Goal: Task Accomplishment & Management: Manage account settings

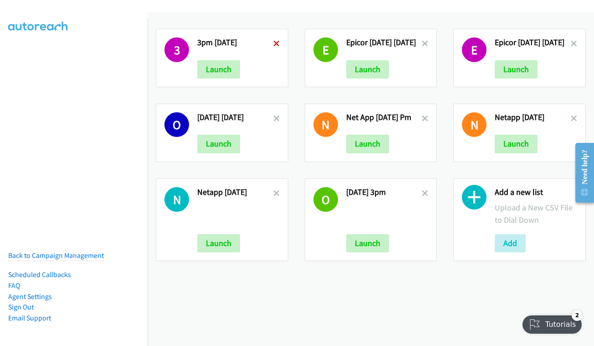
click at [275, 44] on icon at bounding box center [277, 44] width 6 height 6
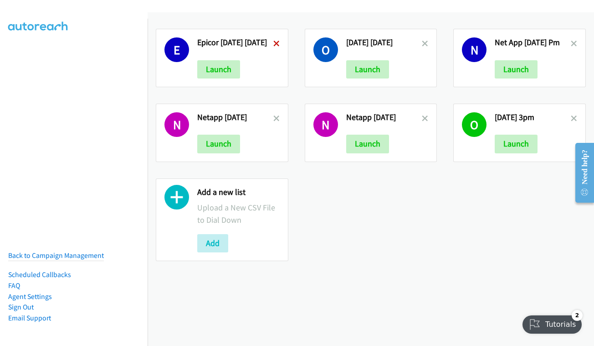
click at [278, 42] on icon at bounding box center [277, 44] width 6 height 6
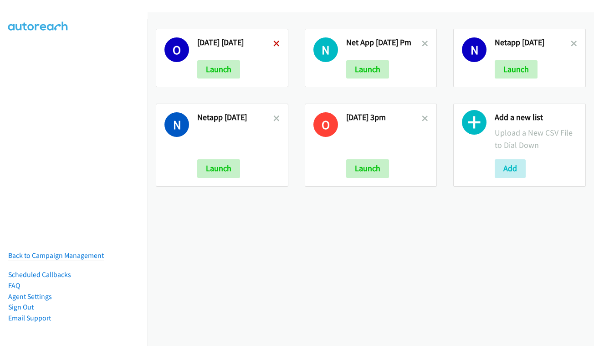
click at [274, 42] on icon at bounding box center [277, 44] width 6 height 6
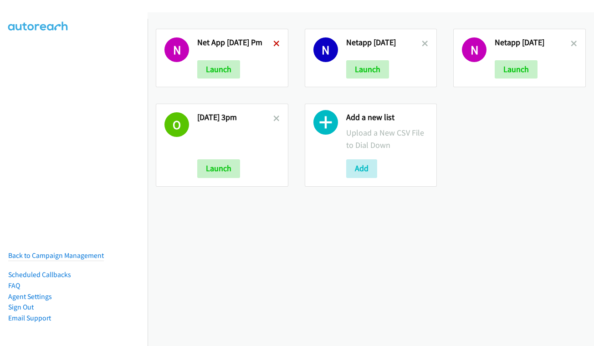
click at [275, 43] on icon at bounding box center [277, 44] width 6 height 6
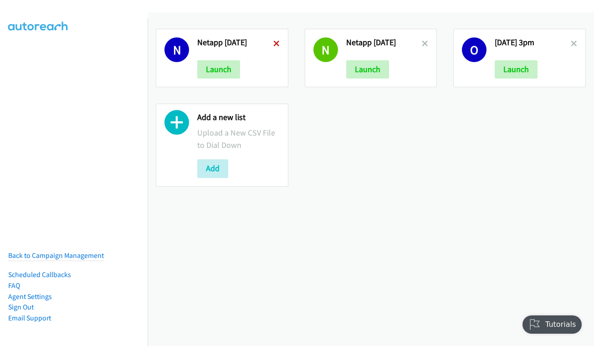
click at [275, 45] on icon at bounding box center [277, 44] width 6 height 6
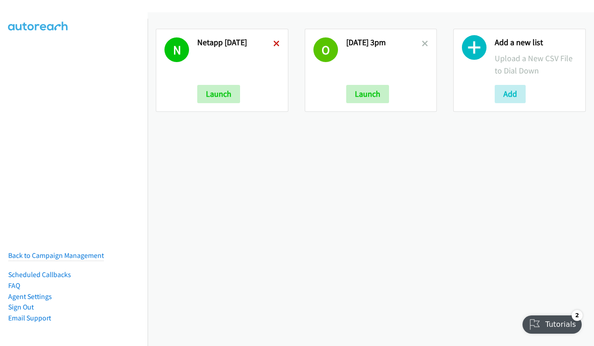
click at [276, 44] on icon at bounding box center [277, 44] width 6 height 6
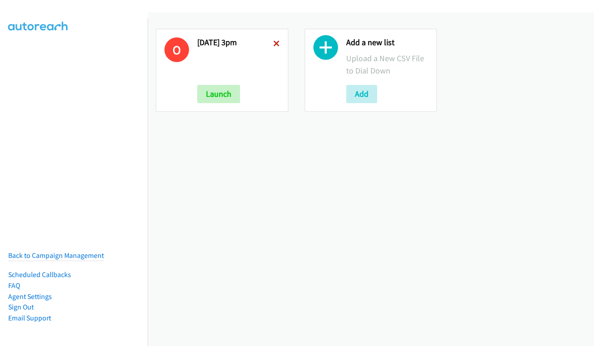
click at [274, 42] on icon at bounding box center [277, 44] width 6 height 6
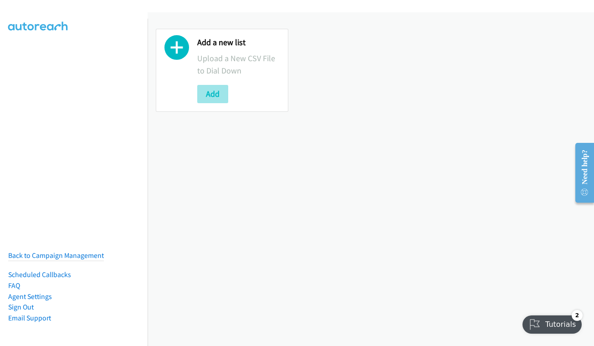
click at [214, 94] on button "Add" at bounding box center [212, 94] width 31 height 18
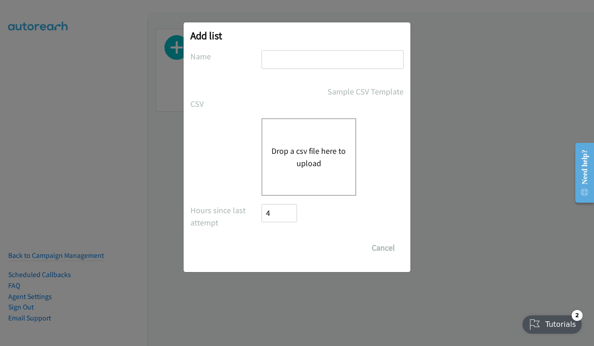
click at [331, 66] on input "text" at bounding box center [333, 59] width 142 height 19
type input "oct 8 - wednesday NICE"
click at [318, 158] on button "Drop a csv file here to upload" at bounding box center [309, 157] width 75 height 25
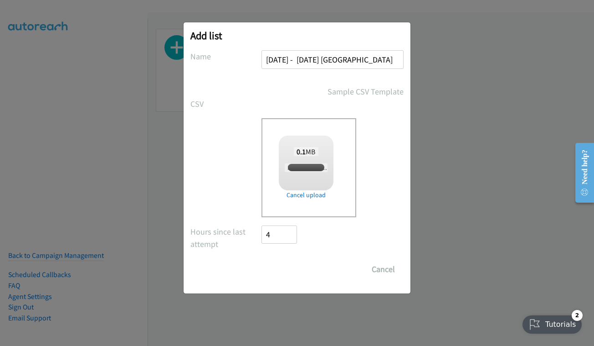
checkbox input "true"
click at [299, 270] on input "Save List" at bounding box center [286, 269] width 48 height 18
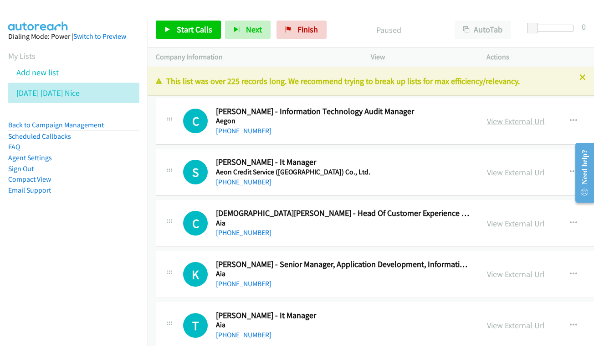
click at [502, 121] on link "View External Url" at bounding box center [516, 121] width 58 height 10
click at [504, 167] on link "View External Url" at bounding box center [516, 172] width 58 height 10
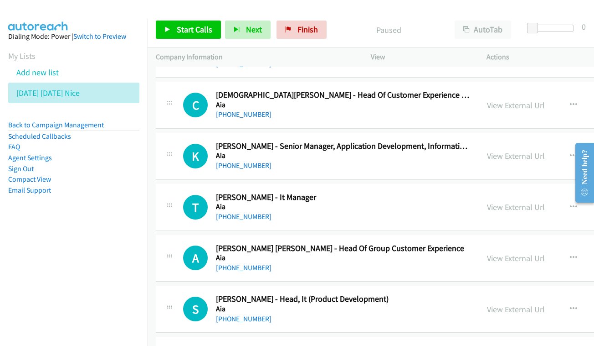
scroll to position [126, 0]
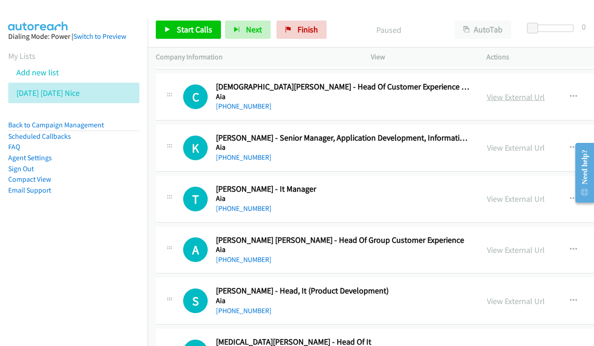
click at [497, 95] on link "View External Url" at bounding box center [516, 97] width 58 height 10
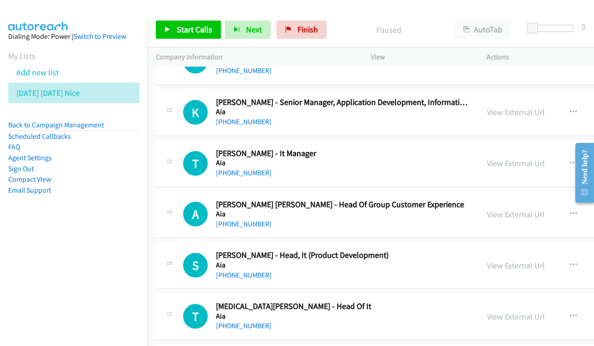
scroll to position [171, 0]
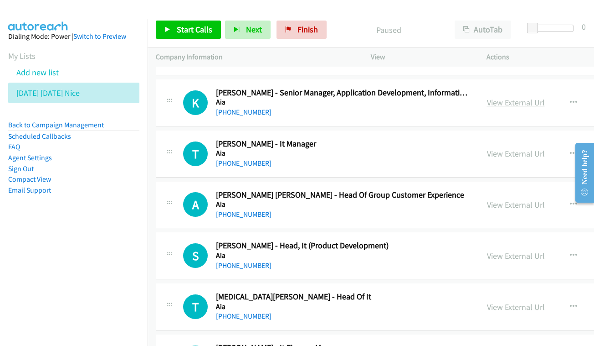
click at [490, 97] on link "View External Url" at bounding box center [516, 102] width 58 height 10
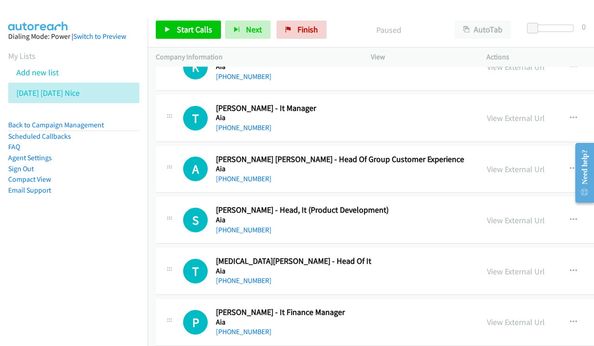
scroll to position [208, 0]
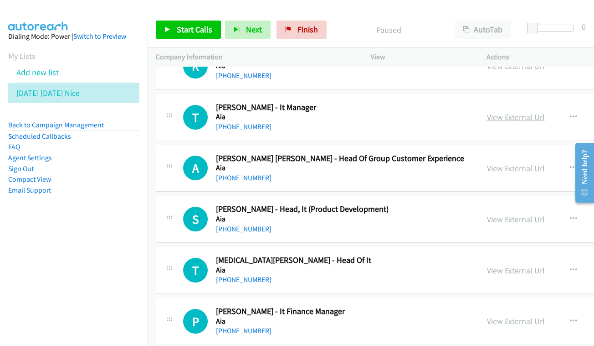
click at [501, 112] on link "View External Url" at bounding box center [516, 117] width 58 height 10
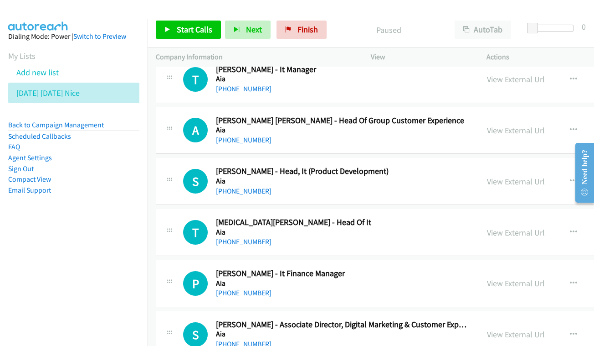
scroll to position [247, 0]
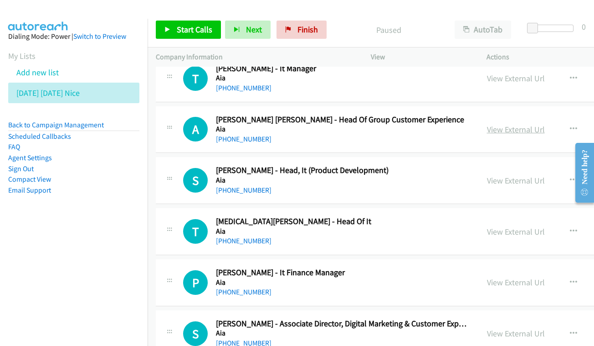
click at [511, 129] on link "View External Url" at bounding box center [516, 129] width 58 height 10
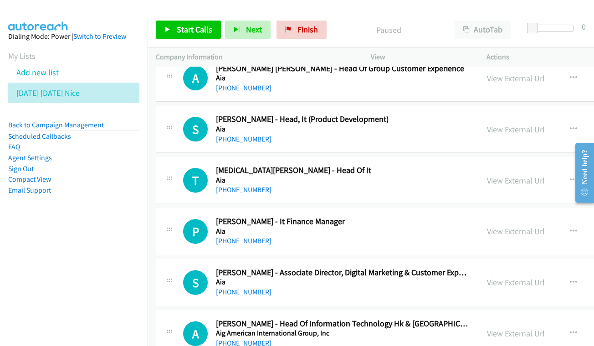
scroll to position [299, 0]
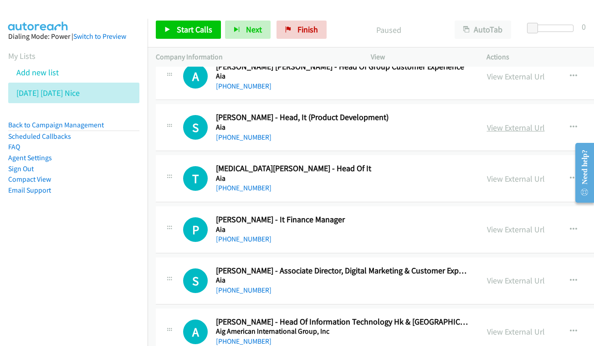
click at [500, 122] on link "View External Url" at bounding box center [516, 127] width 58 height 10
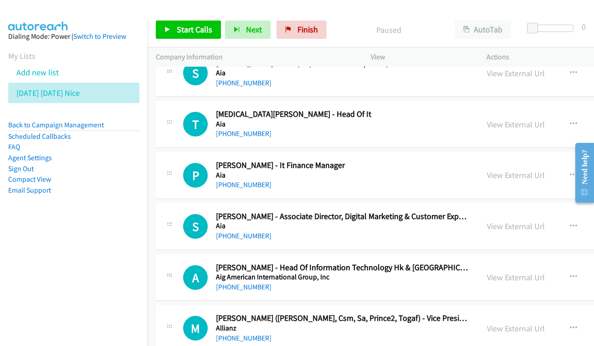
scroll to position [355, 0]
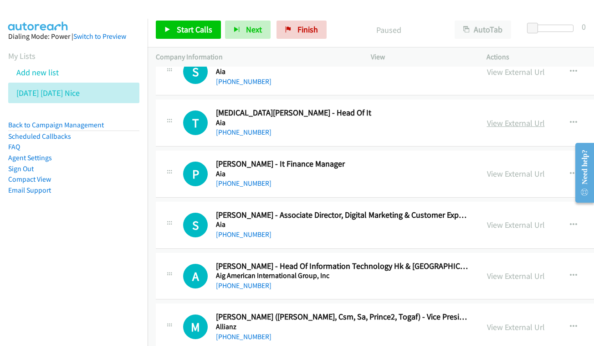
click at [492, 118] on link "View External Url" at bounding box center [516, 123] width 58 height 10
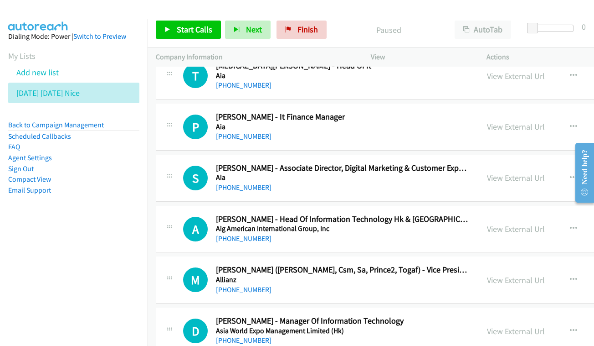
scroll to position [403, 0]
click at [495, 122] on link "View External Url" at bounding box center [516, 126] width 58 height 10
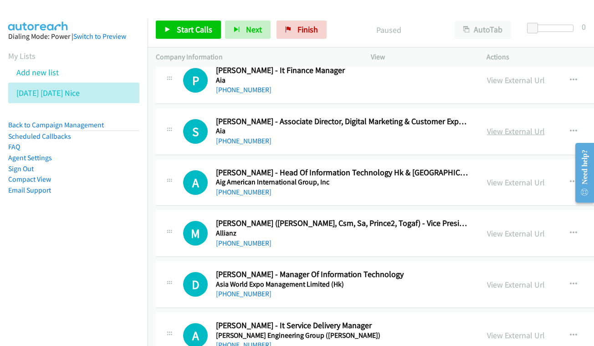
scroll to position [449, 0]
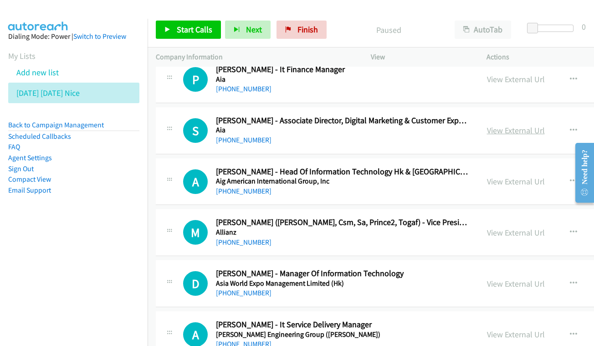
click at [499, 125] on link "View External Url" at bounding box center [516, 130] width 58 height 10
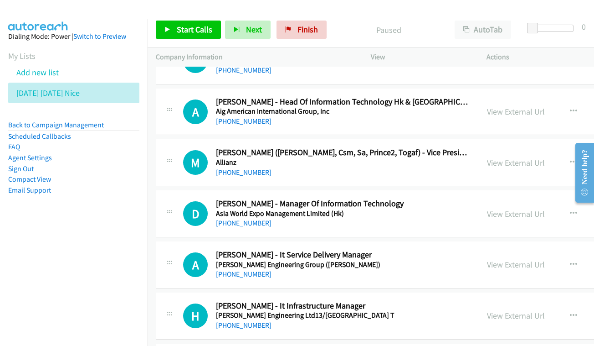
scroll to position [520, 0]
click at [492, 106] on link "View External Url" at bounding box center [516, 111] width 58 height 10
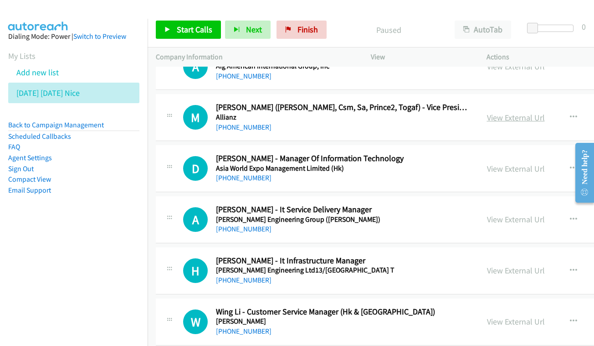
scroll to position [565, 0]
click at [506, 102] on div "View External Url View External Url Schedule/Manage Callback Start Calls Here R…" at bounding box center [564, 117] width 170 height 30
click at [505, 112] on link "View External Url" at bounding box center [516, 117] width 58 height 10
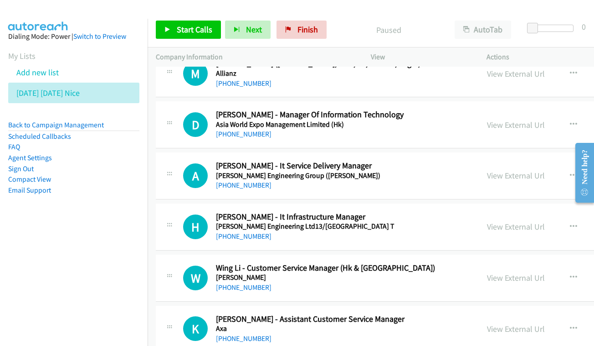
scroll to position [621, 0]
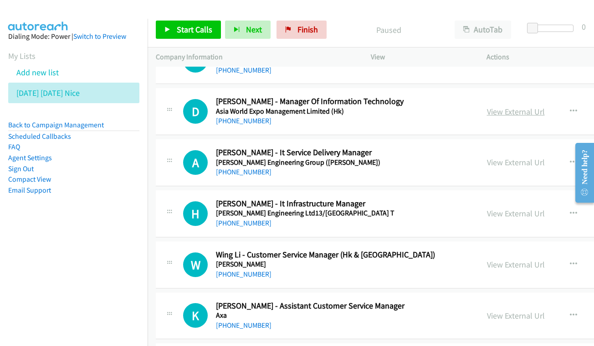
click at [487, 106] on link "View External Url" at bounding box center [516, 111] width 58 height 10
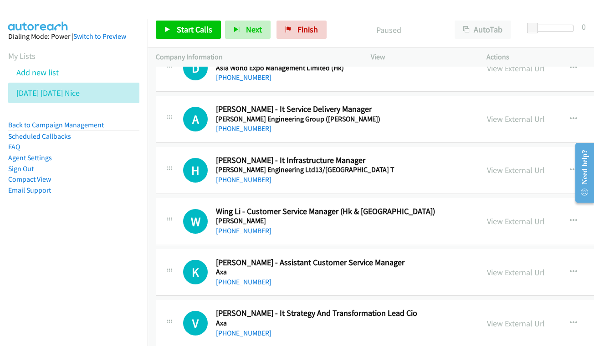
scroll to position [675, 0]
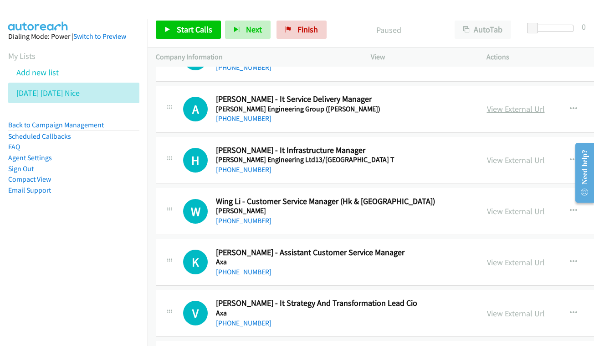
click at [487, 103] on link "View External Url" at bounding box center [516, 108] width 58 height 10
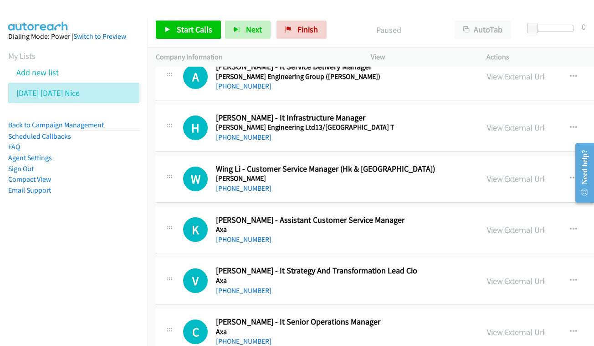
scroll to position [712, 0]
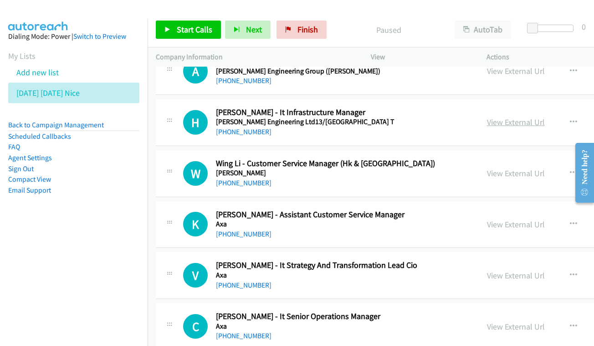
click at [495, 117] on link "View External Url" at bounding box center [516, 122] width 58 height 10
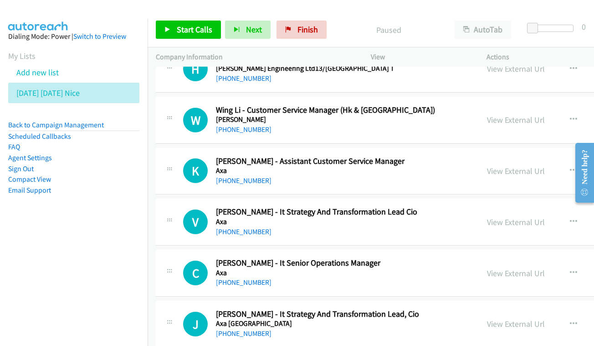
scroll to position [767, 0]
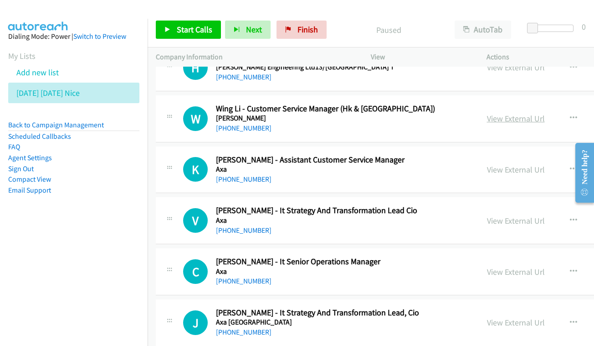
click at [487, 113] on link "View External Url" at bounding box center [516, 118] width 58 height 10
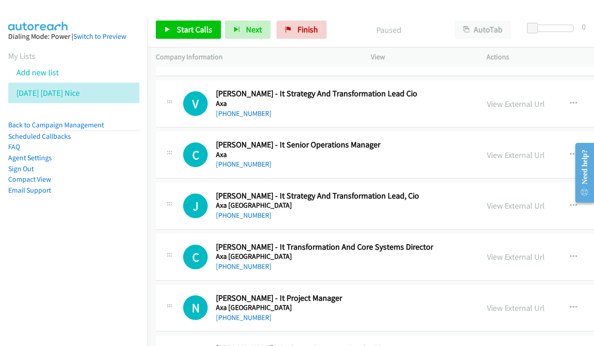
scroll to position [884, 0]
click at [497, 98] on link "View External Url" at bounding box center [516, 103] width 58 height 10
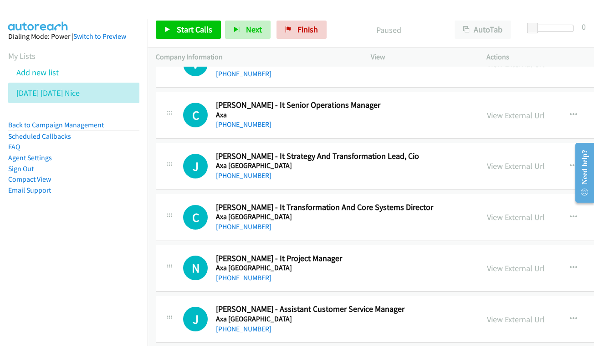
scroll to position [945, 0]
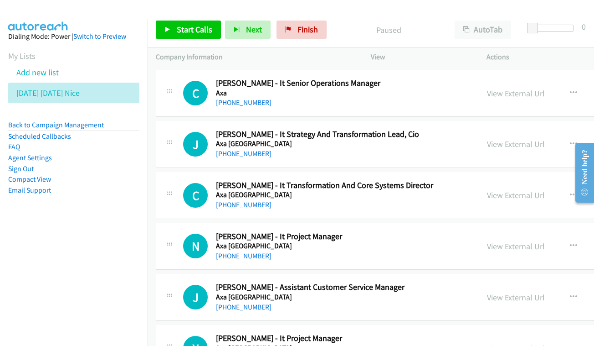
click at [496, 88] on link "View External Url" at bounding box center [516, 93] width 58 height 10
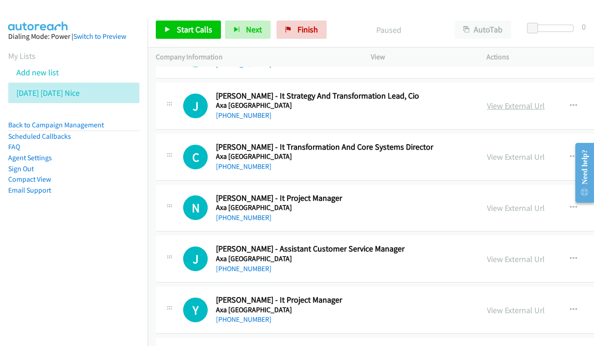
scroll to position [984, 0]
click at [518, 100] on link "View External Url" at bounding box center [516, 105] width 58 height 10
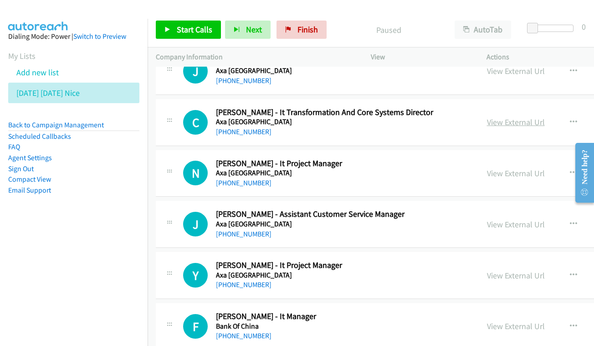
scroll to position [1021, 0]
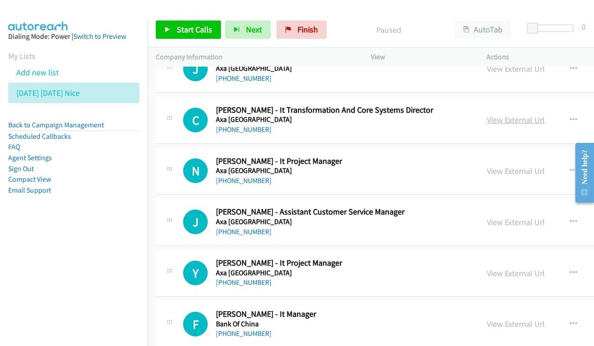
click at [487, 114] on link "View External Url" at bounding box center [516, 119] width 58 height 10
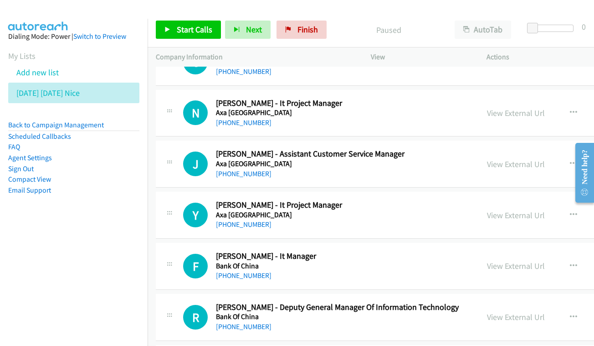
scroll to position [1079, 0]
click at [504, 107] on link "View External Url" at bounding box center [516, 112] width 58 height 10
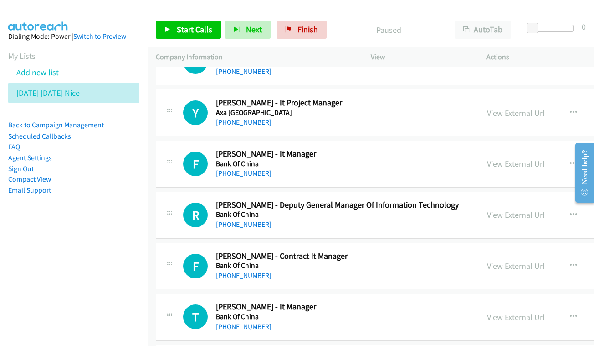
scroll to position [1182, 0]
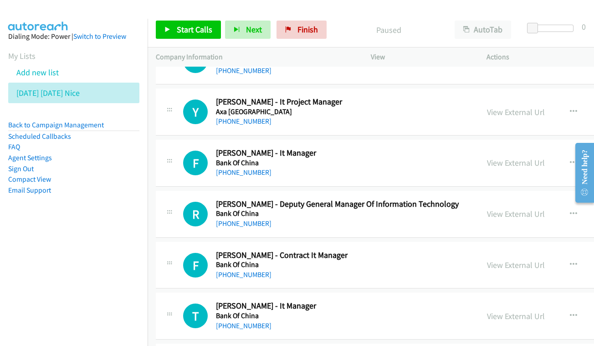
click at [491, 103] on div "View External Url View External Url Schedule/Manage Callback Start Calls Here R…" at bounding box center [564, 112] width 170 height 30
click at [487, 107] on link "View External Url" at bounding box center [516, 112] width 58 height 10
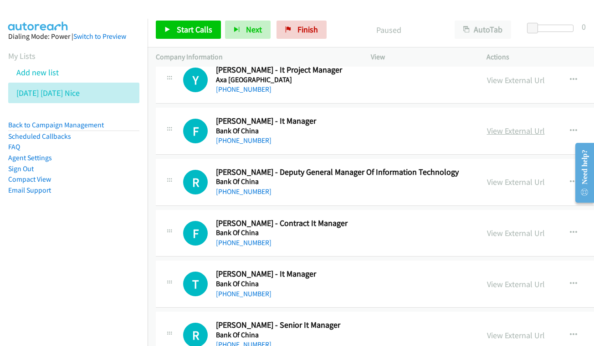
scroll to position [1215, 0]
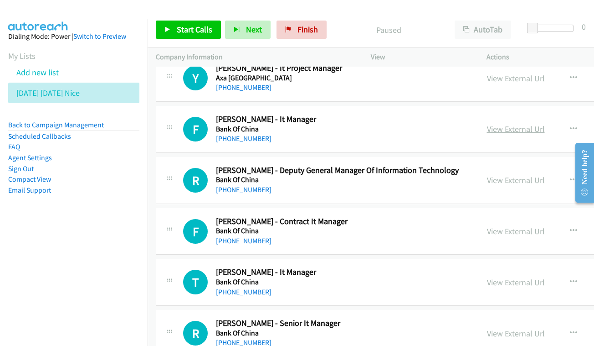
click at [508, 124] on link "View External Url" at bounding box center [516, 129] width 58 height 10
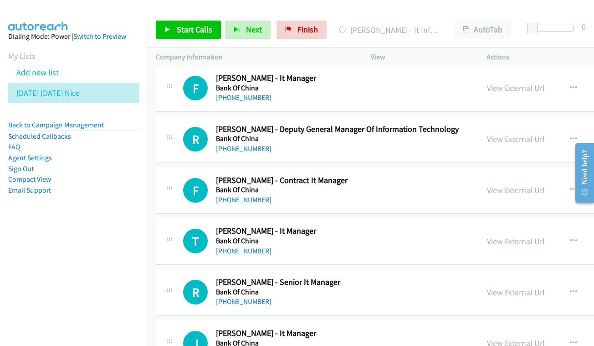
scroll to position [1261, 0]
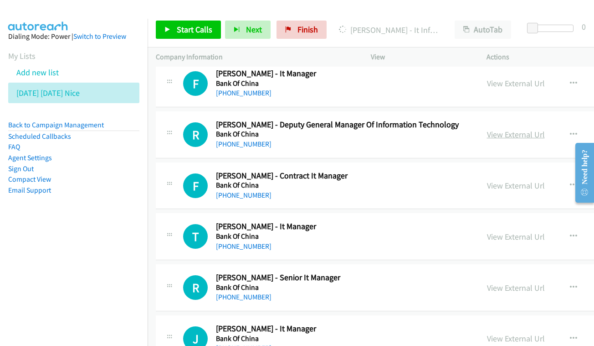
click at [508, 129] on link "View External Url" at bounding box center [516, 134] width 58 height 10
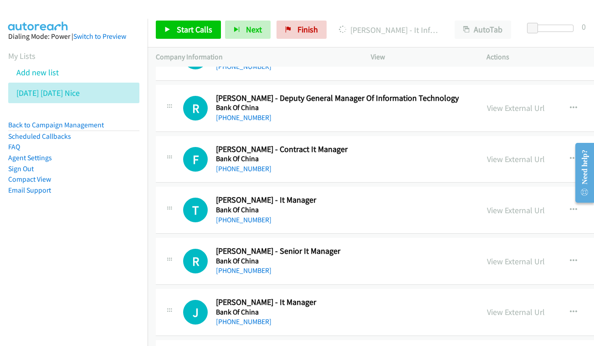
scroll to position [1299, 0]
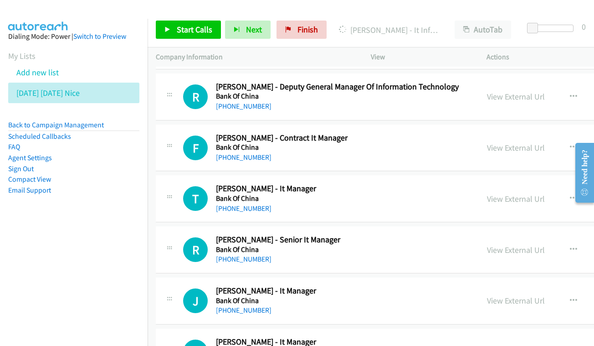
click at [505, 124] on div "F Callback Scheduled Florence Lam - Contract It Manager Bank Of China Asia/Hong…" at bounding box center [462, 147] width 613 height 47
click at [491, 142] on link "View External Url" at bounding box center [516, 147] width 58 height 10
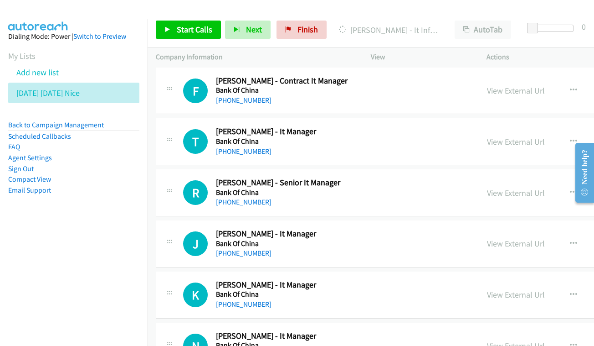
scroll to position [1358, 0]
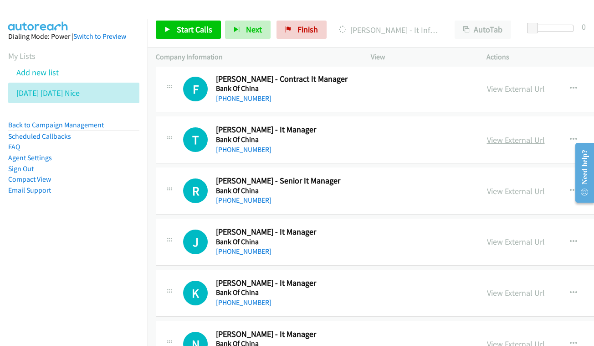
click at [487, 134] on link "View External Url" at bounding box center [516, 139] width 58 height 10
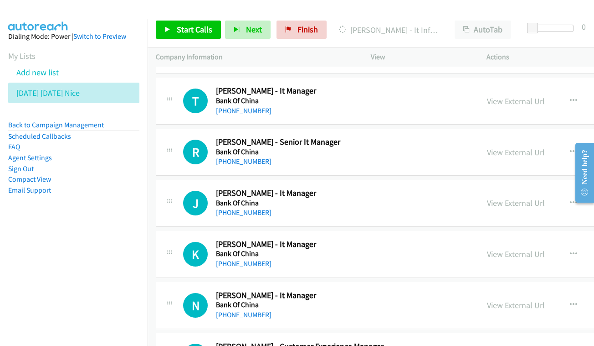
scroll to position [1401, 0]
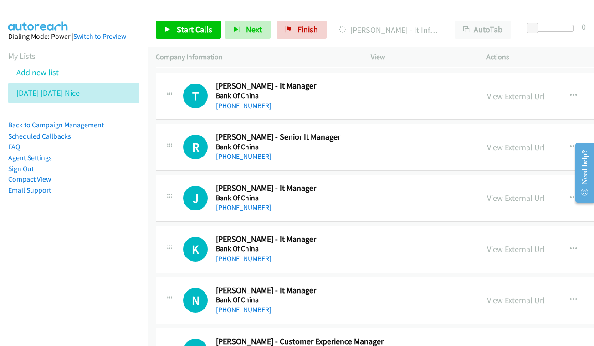
click at [487, 142] on link "View External Url" at bounding box center [516, 147] width 58 height 10
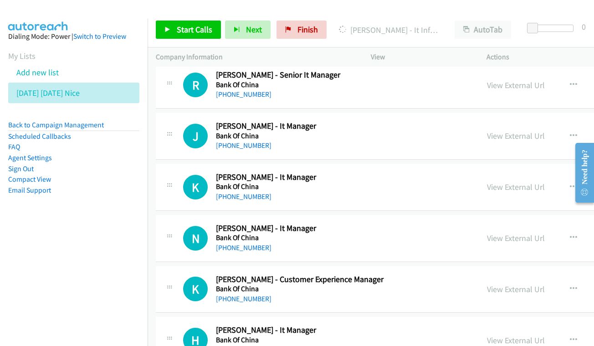
scroll to position [1465, 0]
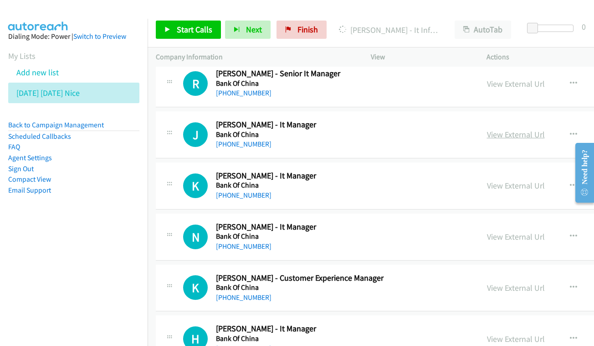
click at [510, 129] on link "View External Url" at bounding box center [516, 134] width 58 height 10
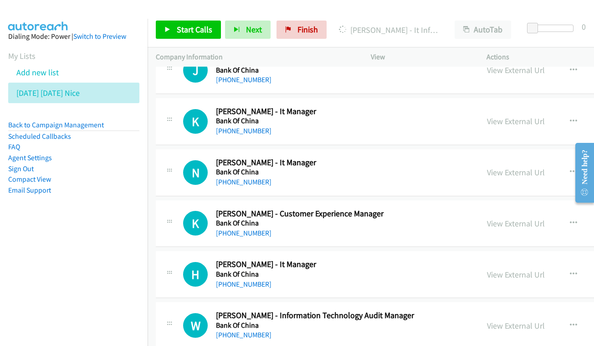
scroll to position [1537, 0]
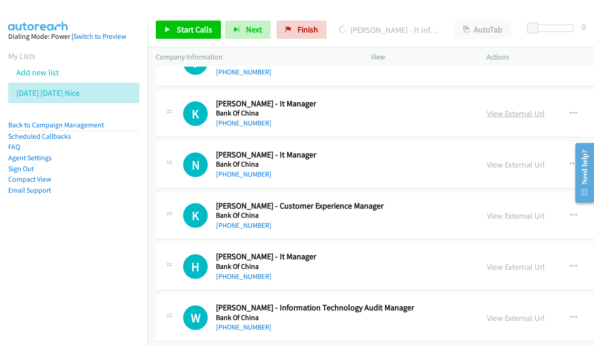
click at [505, 108] on link "View External Url" at bounding box center [516, 113] width 58 height 10
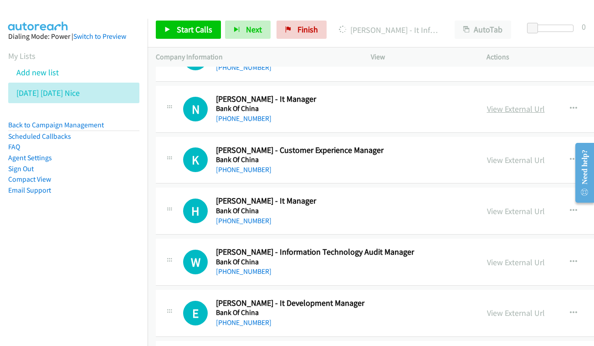
scroll to position [1585, 0]
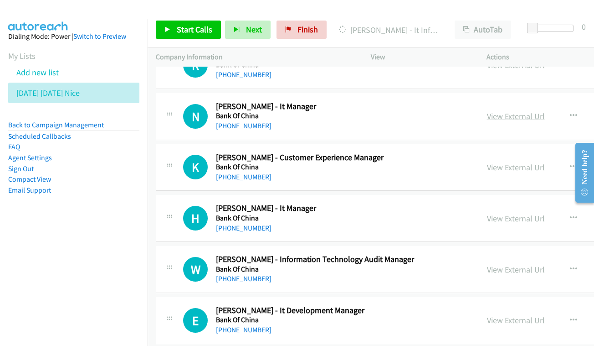
click at [506, 111] on link "View External Url" at bounding box center [516, 116] width 58 height 10
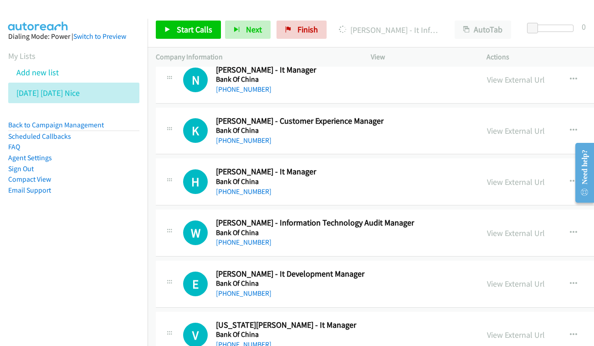
scroll to position [1625, 0]
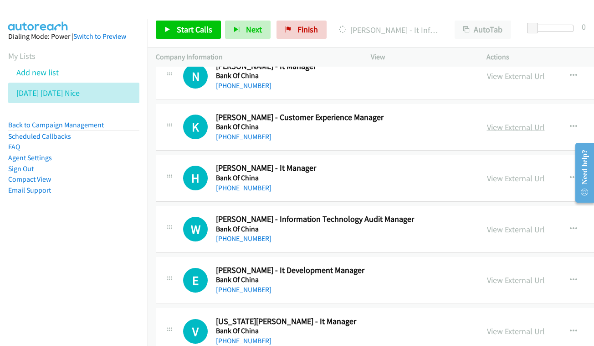
click at [487, 122] on link "View External Url" at bounding box center [516, 127] width 58 height 10
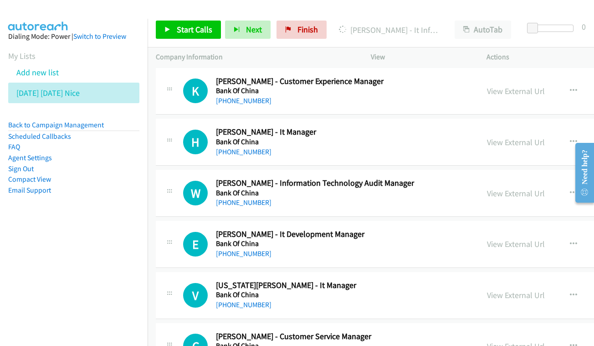
scroll to position [1664, 0]
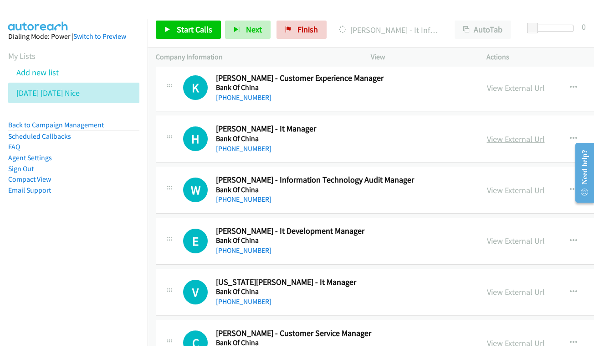
click at [500, 134] on link "View External Url" at bounding box center [516, 139] width 58 height 10
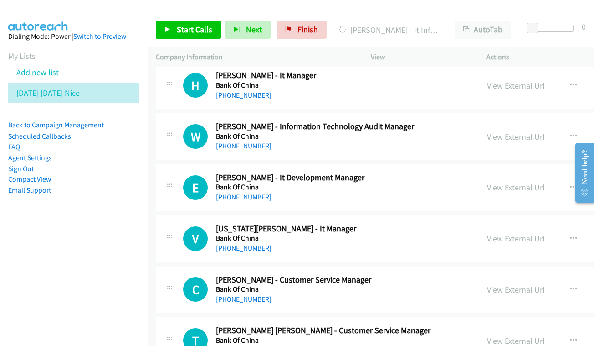
scroll to position [1725, 0]
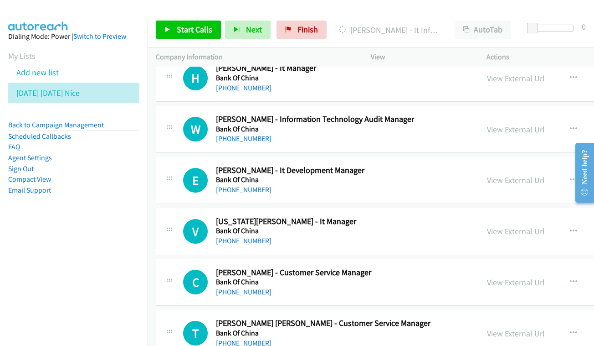
click at [508, 124] on link "View External Url" at bounding box center [516, 129] width 58 height 10
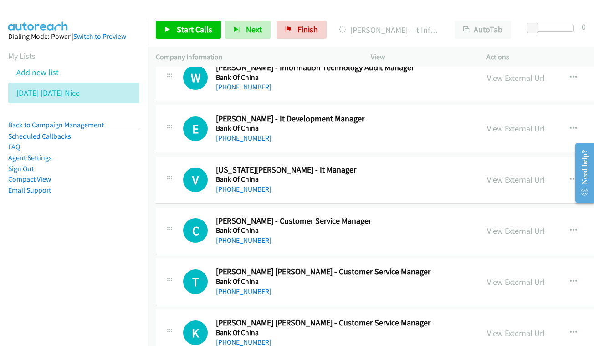
scroll to position [1773, 0]
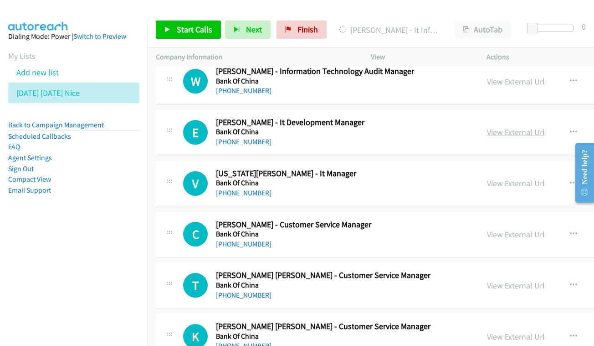
click at [498, 127] on link "View External Url" at bounding box center [516, 132] width 58 height 10
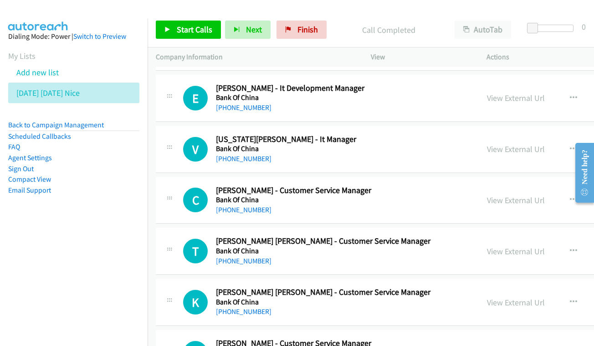
scroll to position [1807, 0]
click at [487, 143] on link "View External Url" at bounding box center [516, 148] width 58 height 10
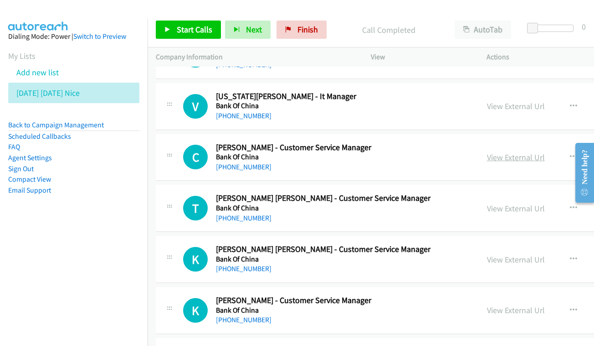
scroll to position [1850, 0]
click at [487, 151] on link "View External Url" at bounding box center [516, 156] width 58 height 10
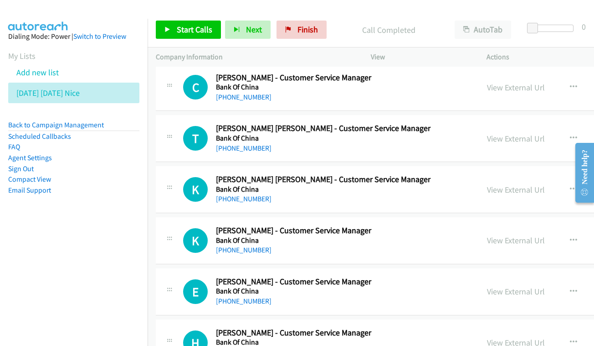
scroll to position [1921, 0]
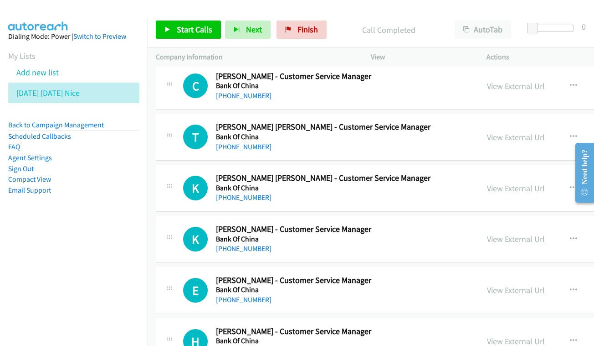
click at [509, 122] on div "View External Url View External Url Schedule/Manage Callback Start Calls Here R…" at bounding box center [564, 137] width 170 height 30
click at [492, 132] on link "View External Url" at bounding box center [516, 137] width 58 height 10
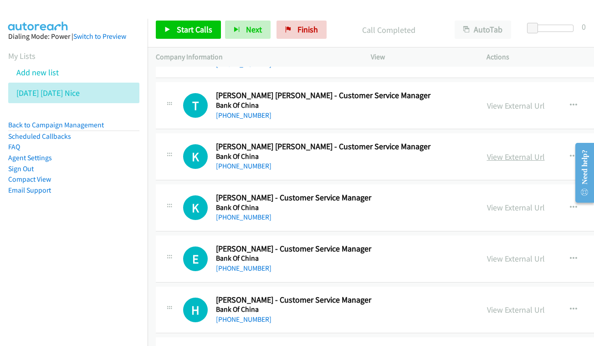
scroll to position [1966, 0]
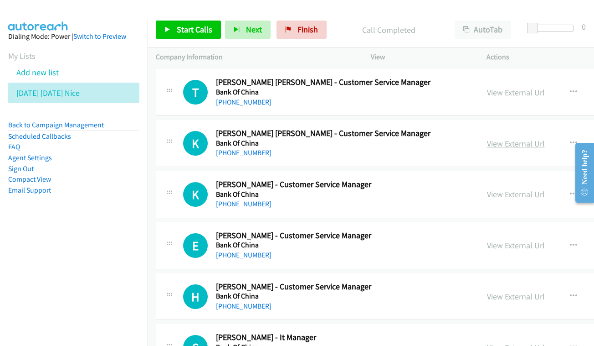
click at [490, 138] on link "View External Url" at bounding box center [516, 143] width 58 height 10
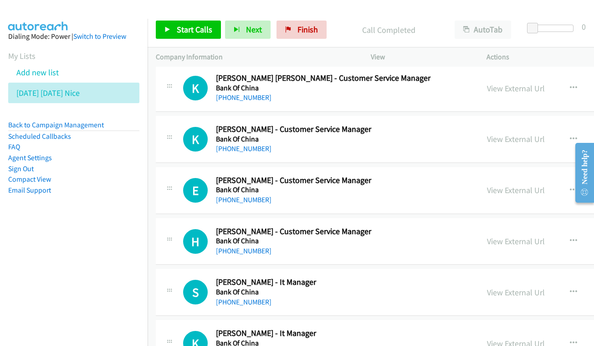
scroll to position [2021, 0]
click at [499, 132] on div "View External Url" at bounding box center [516, 138] width 58 height 12
click at [487, 133] on link "View External Url" at bounding box center [516, 138] width 58 height 10
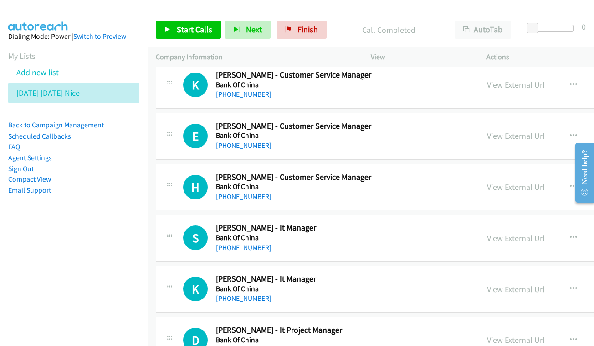
scroll to position [2075, 0]
click at [495, 130] on link "View External Url" at bounding box center [516, 135] width 58 height 10
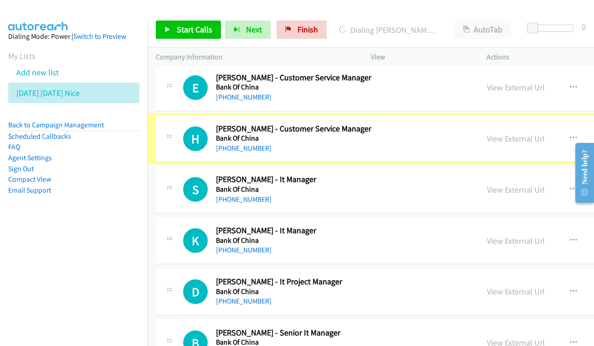
click at [487, 133] on link "View External Url" at bounding box center [516, 138] width 58 height 10
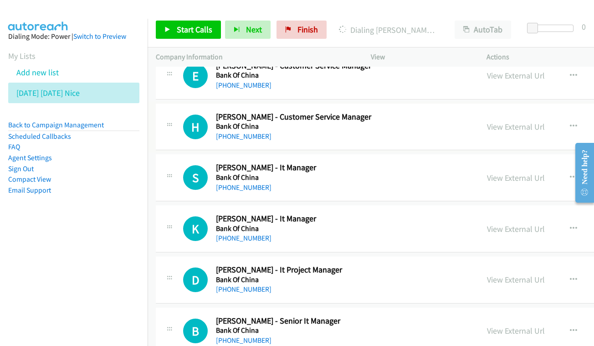
scroll to position [2168, 0]
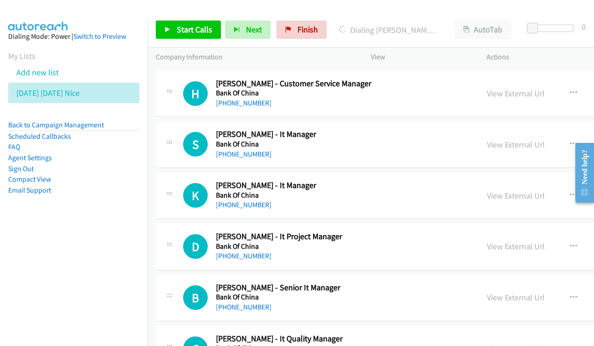
click at [516, 129] on div "View External Url View External Url Schedule/Manage Callback Start Calls Here R…" at bounding box center [564, 144] width 170 height 30
click at [487, 139] on link "View External Url" at bounding box center [516, 144] width 58 height 10
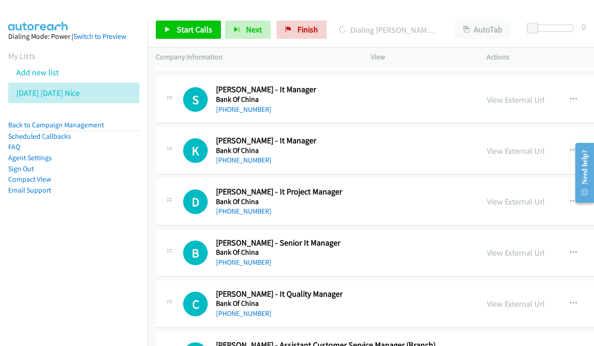
scroll to position [2215, 0]
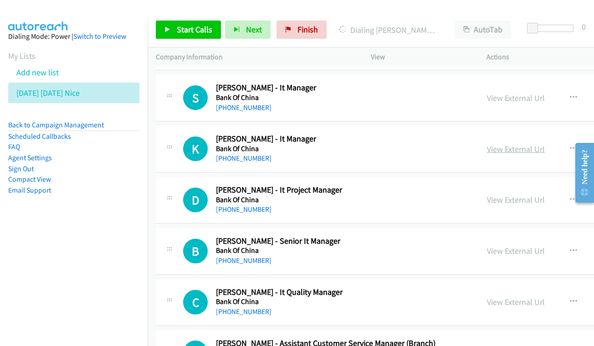
click at [509, 144] on link "View External Url" at bounding box center [516, 149] width 58 height 10
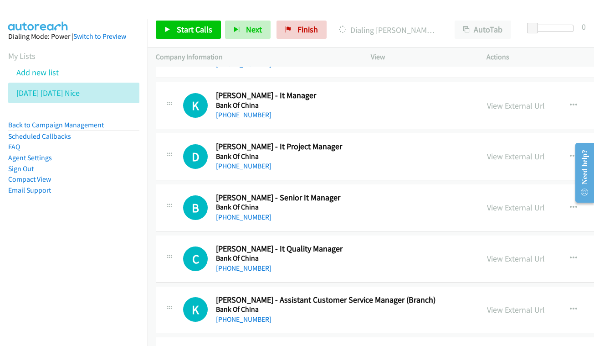
scroll to position [2272, 0]
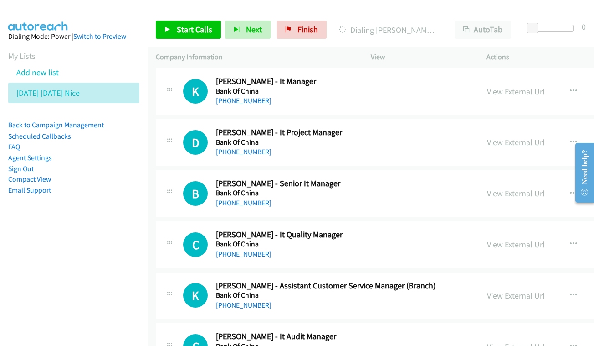
click at [487, 137] on link "View External Url" at bounding box center [516, 142] width 58 height 10
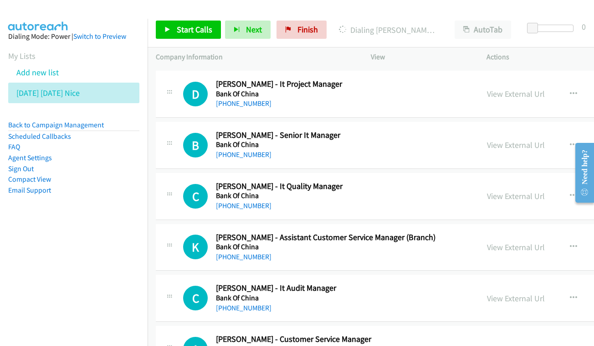
scroll to position [2323, 0]
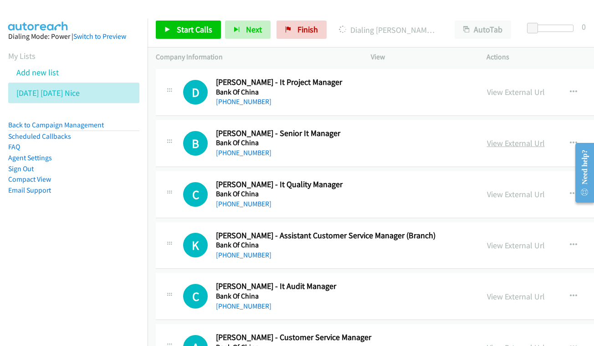
click at [493, 138] on link "View External Url" at bounding box center [516, 143] width 58 height 10
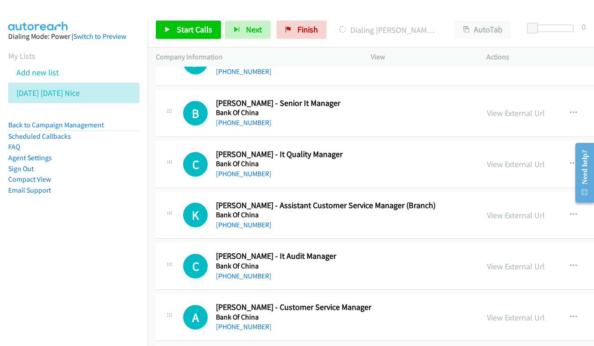
scroll to position [2370, 0]
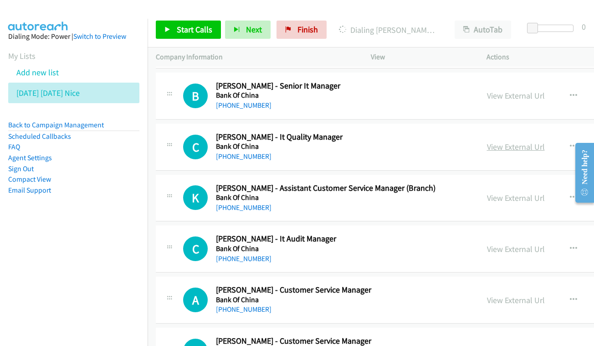
click at [496, 141] on link "View External Url" at bounding box center [516, 146] width 58 height 10
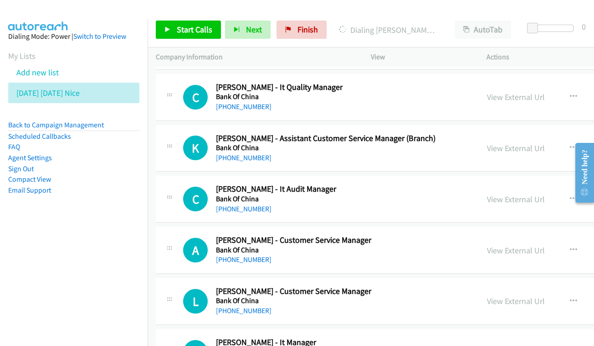
scroll to position [2421, 0]
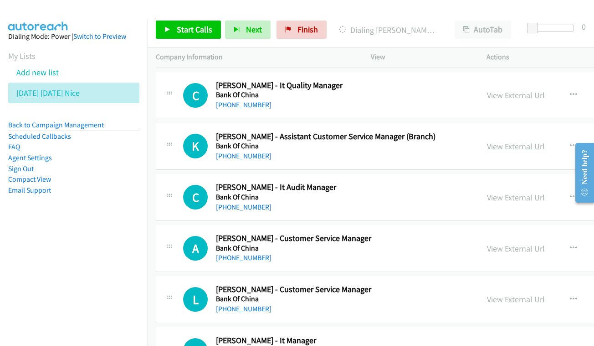
click at [503, 141] on link "View External Url" at bounding box center [516, 146] width 58 height 10
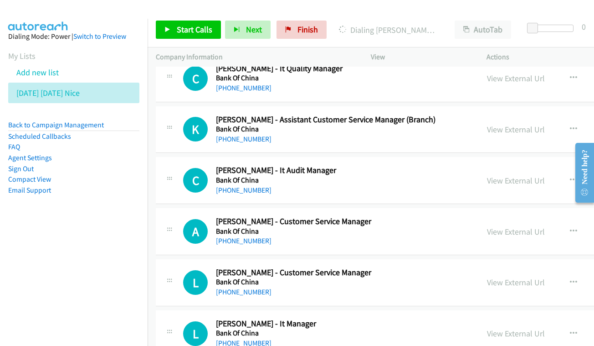
scroll to position [2475, 0]
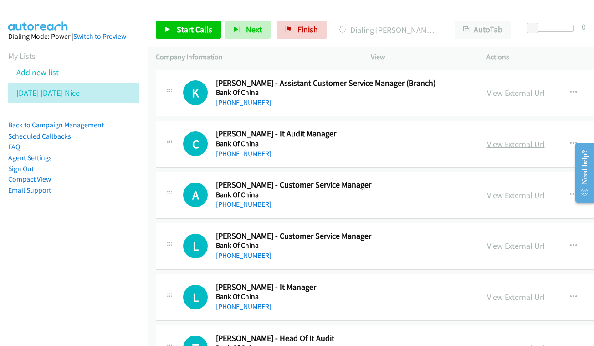
click at [487, 139] on link "View External Url" at bounding box center [516, 144] width 58 height 10
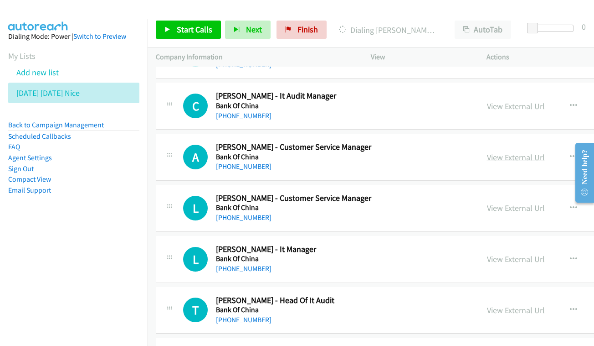
scroll to position [2514, 0]
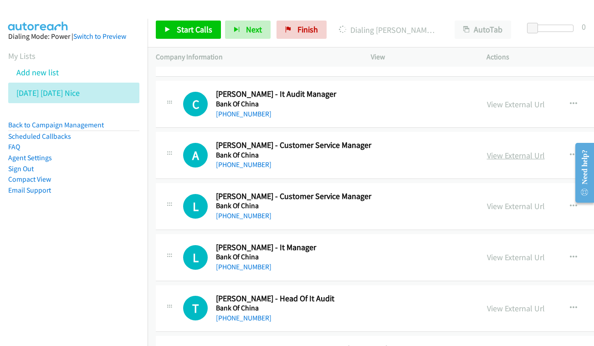
click at [498, 150] on link "View External Url" at bounding box center [516, 155] width 58 height 10
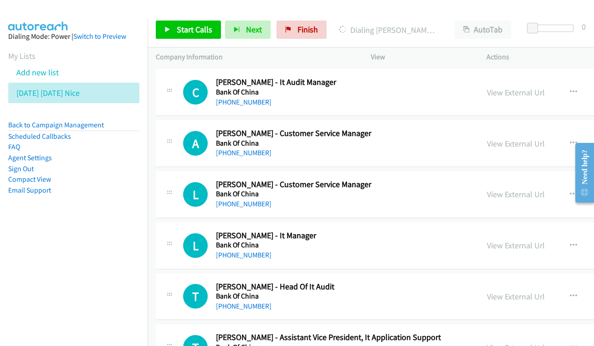
scroll to position [2559, 0]
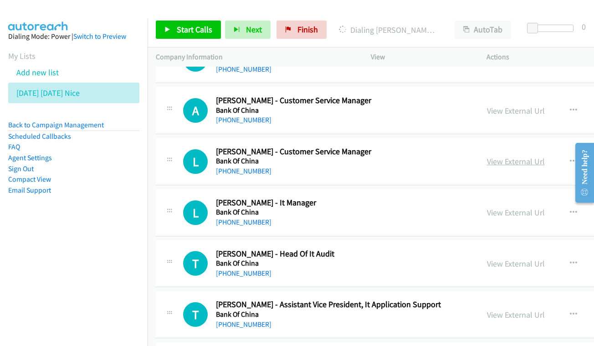
click at [511, 156] on link "View External Url" at bounding box center [516, 161] width 58 height 10
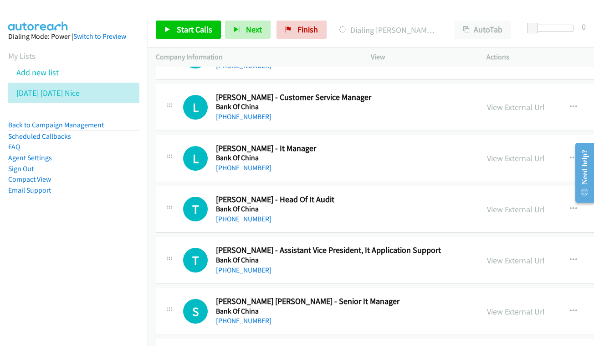
scroll to position [2615, 0]
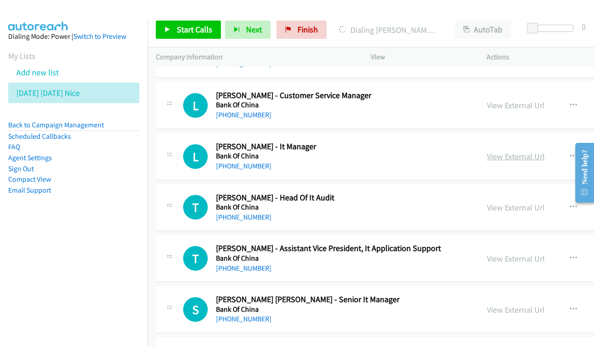
click at [500, 151] on link "View External Url" at bounding box center [516, 156] width 58 height 10
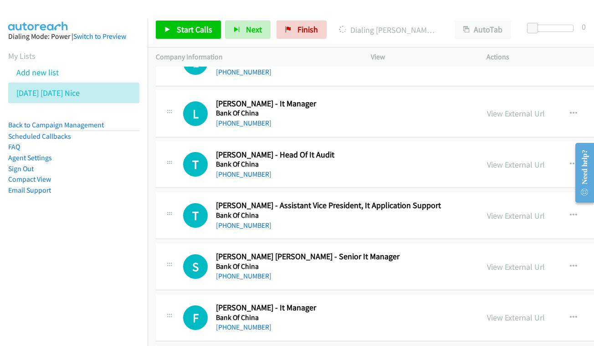
scroll to position [2660, 0]
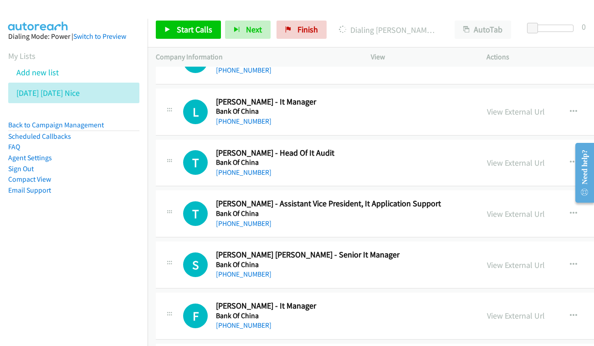
click at [479, 148] on div "View External Url View External Url Schedule/Manage Callback Start Calls Here R…" at bounding box center [564, 163] width 170 height 30
click at [487, 157] on link "View External Url" at bounding box center [516, 162] width 58 height 10
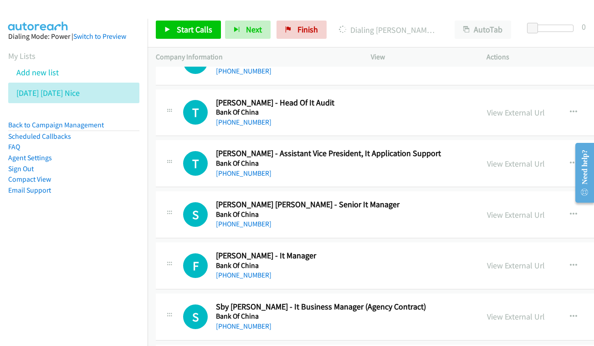
scroll to position [2726, 0]
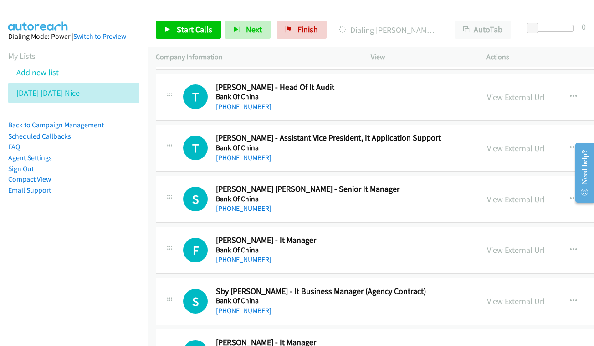
click at [513, 133] on div "View External Url View External Url Schedule/Manage Callback Start Calls Here R…" at bounding box center [564, 148] width 170 height 30
click at [506, 143] on link "View External Url" at bounding box center [516, 148] width 58 height 10
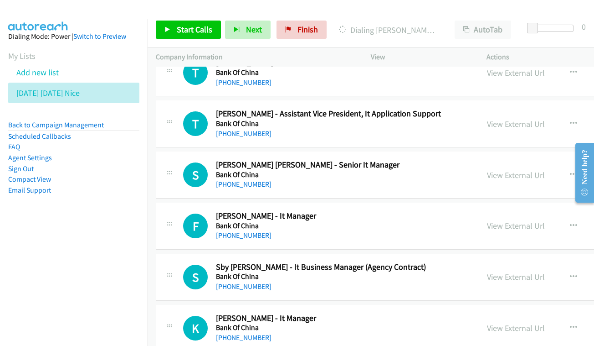
scroll to position [2766, 0]
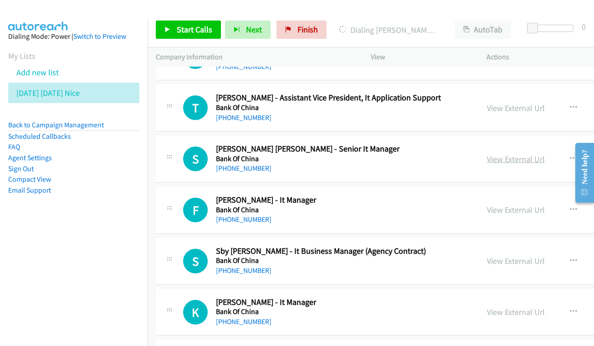
click at [508, 154] on link "View External Url" at bounding box center [516, 159] width 58 height 10
